Goal: Communication & Community: Share content

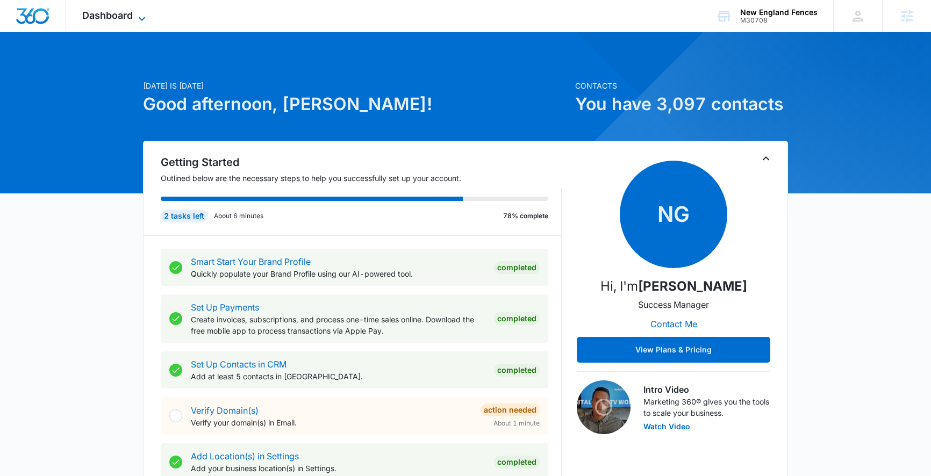
click at [126, 17] on span "Dashboard" at bounding box center [107, 15] width 51 height 11
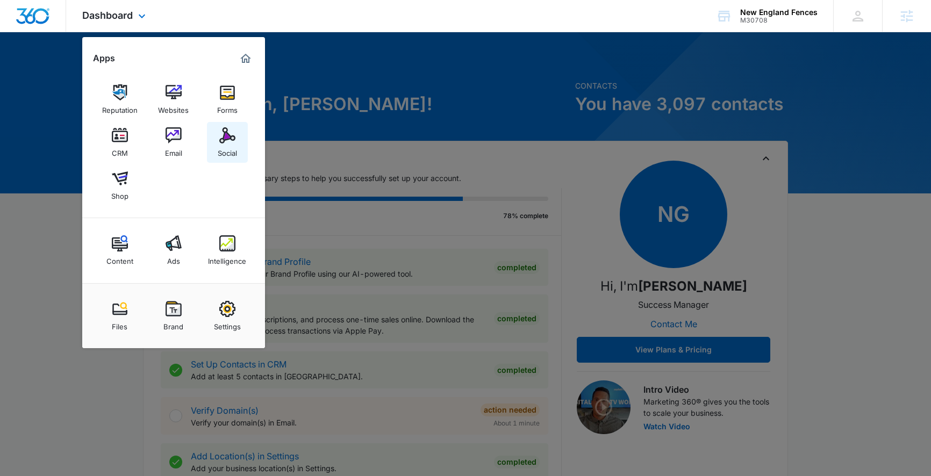
click at [218, 135] on link "Social" at bounding box center [227, 142] width 41 height 41
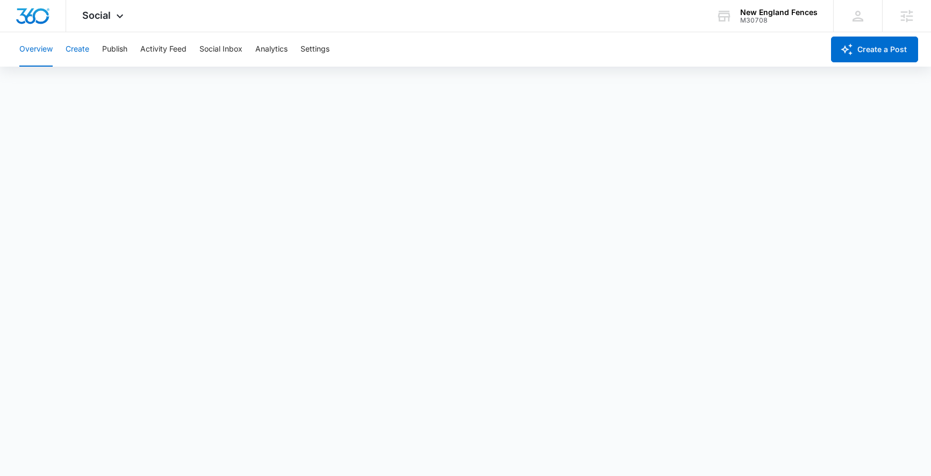
click at [85, 49] on button "Create" at bounding box center [78, 49] width 24 height 34
click at [103, 83] on button "Approvals" at bounding box center [105, 82] width 36 height 30
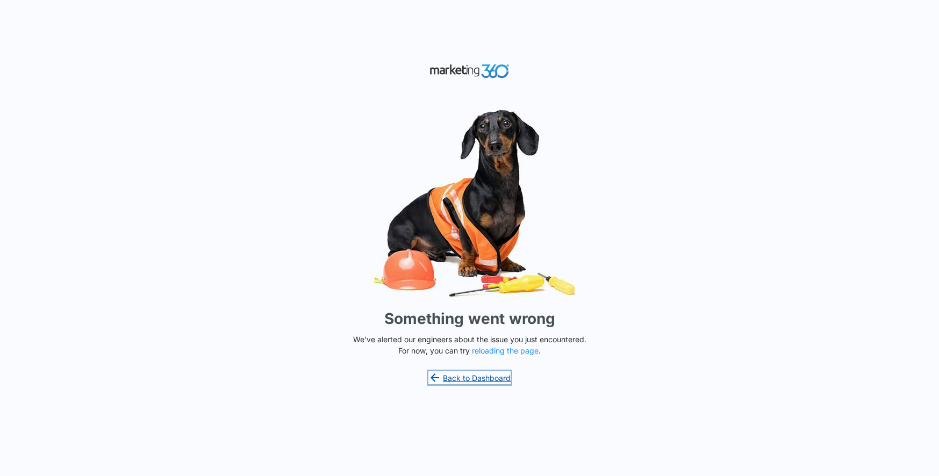
click at [456, 379] on link "Back to Dashboard" at bounding box center [469, 377] width 83 height 13
